Goal: Check status: Check status

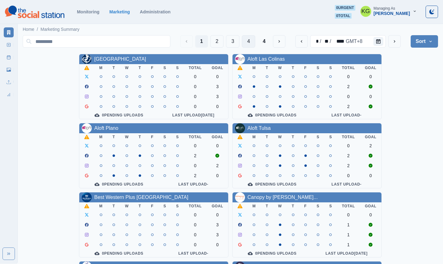
click at [246, 38] on button "4" at bounding box center [248, 41] width 13 height 12
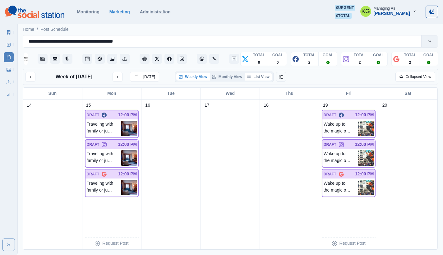
click at [265, 80] on button "List View" at bounding box center [258, 76] width 27 height 7
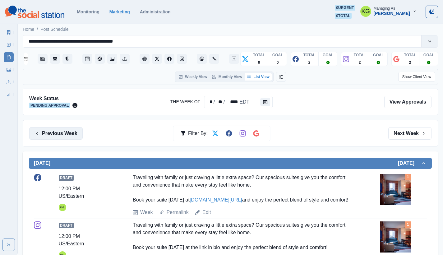
click at [52, 130] on button "Previous Week" at bounding box center [55, 133] width 53 height 12
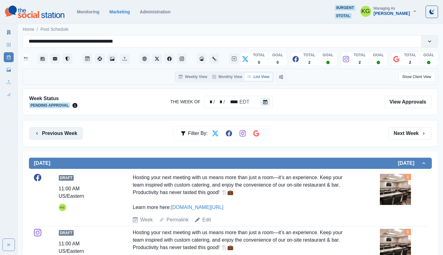
click at [52, 131] on button "Previous Week" at bounding box center [55, 133] width 53 height 12
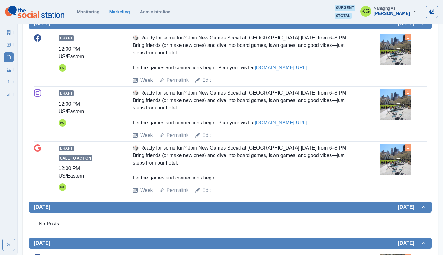
scroll to position [302, 0]
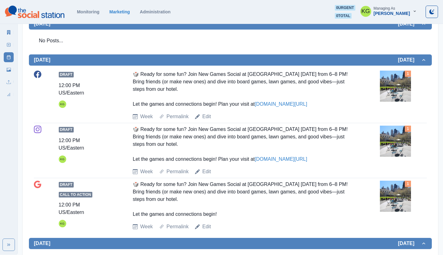
click at [297, 104] on link "[DOMAIN_NAME][URL]" at bounding box center [281, 103] width 53 height 5
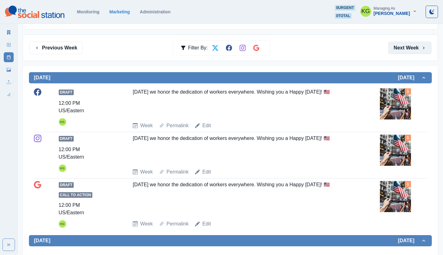
click at [404, 45] on button "Next Week" at bounding box center [409, 48] width 43 height 12
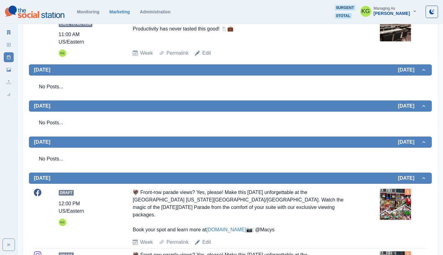
scroll to position [216, 0]
